Goal: Information Seeking & Learning: Learn about a topic

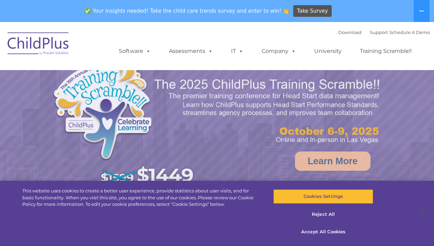
select select "MEDIUM"
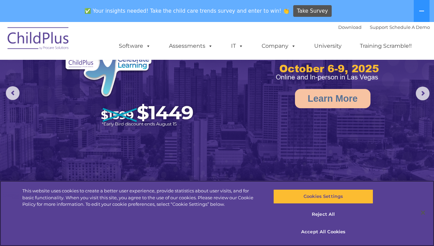
scroll to position [66, 0]
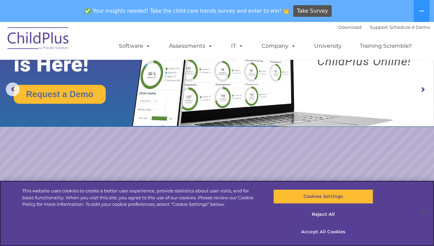
click at [317, 230] on button "Accept All Cookies" at bounding box center [323, 232] width 100 height 14
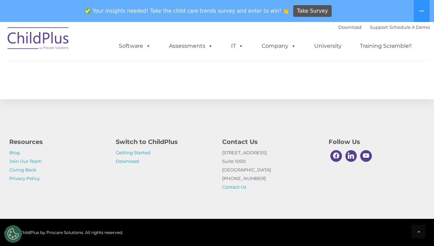
scroll to position [798, 0]
click at [133, 151] on link "Getting Started" at bounding box center [133, 152] width 35 height 5
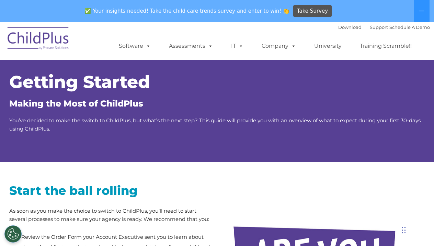
click at [45, 39] on img at bounding box center [38, 39] width 69 height 34
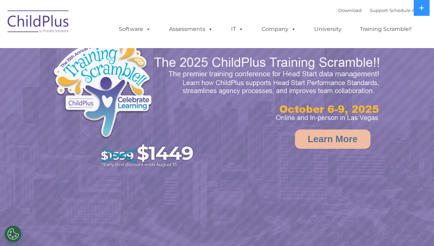
select select "MEDIUM"
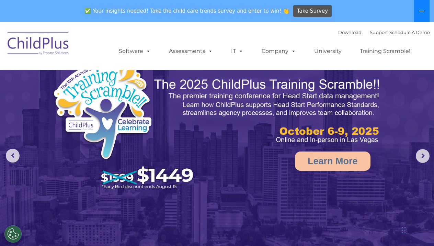
click at [418, 11] on button at bounding box center [422, 11] width 16 height 22
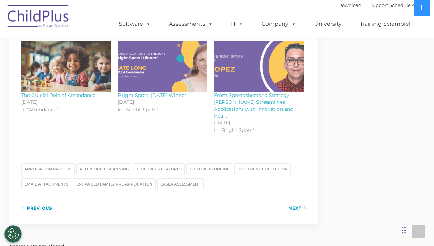
scroll to position [860, 0]
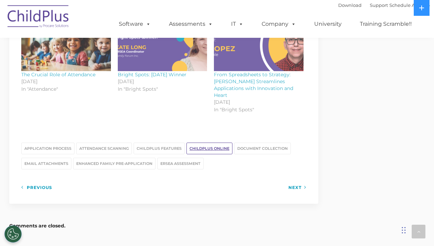
click at [202, 143] on link "ChildPlus Online" at bounding box center [210, 149] width 46 height 12
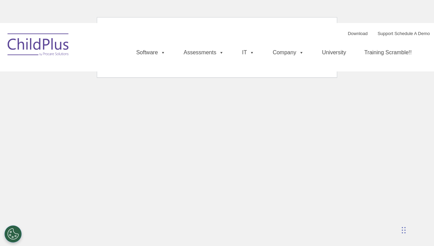
click at [202, 89] on html "Download Support | Schedule A Demo Search for: Search MENU MENU Software ChildP…" at bounding box center [217, 44] width 434 height 89
